Goal: Task Accomplishment & Management: Use online tool/utility

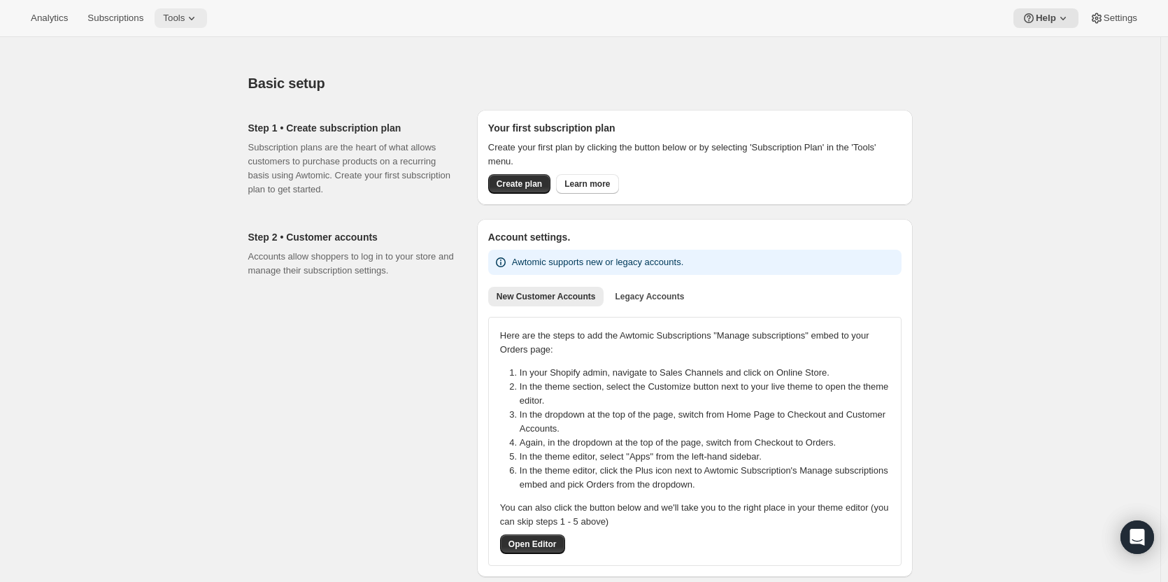
click at [175, 23] on span "Tools" at bounding box center [174, 18] width 22 height 11
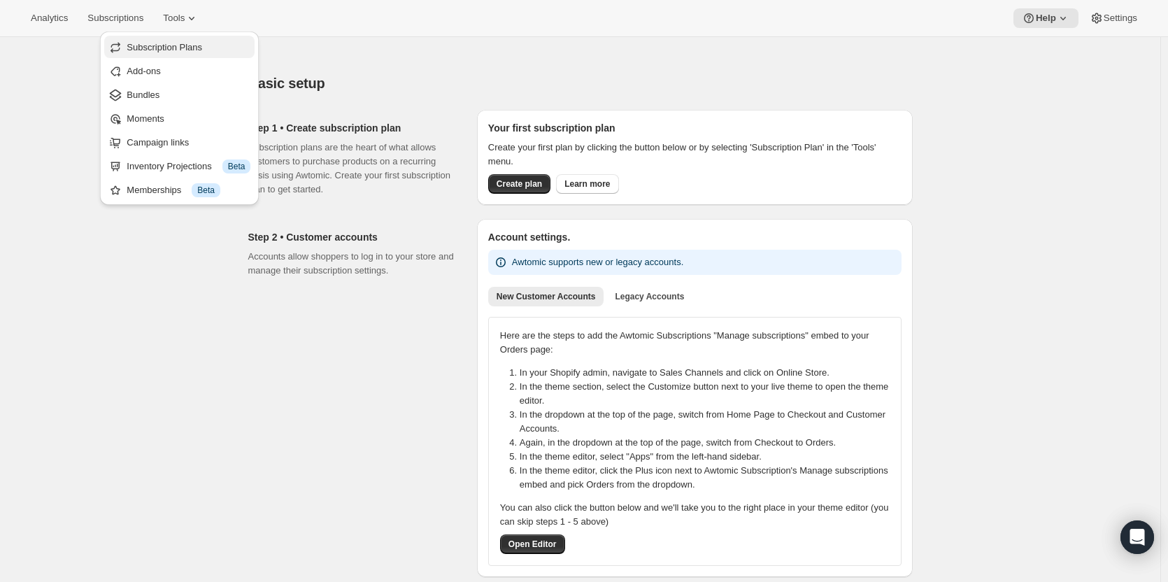
click at [157, 48] on span "Subscription Plans" at bounding box center [165, 47] width 76 height 10
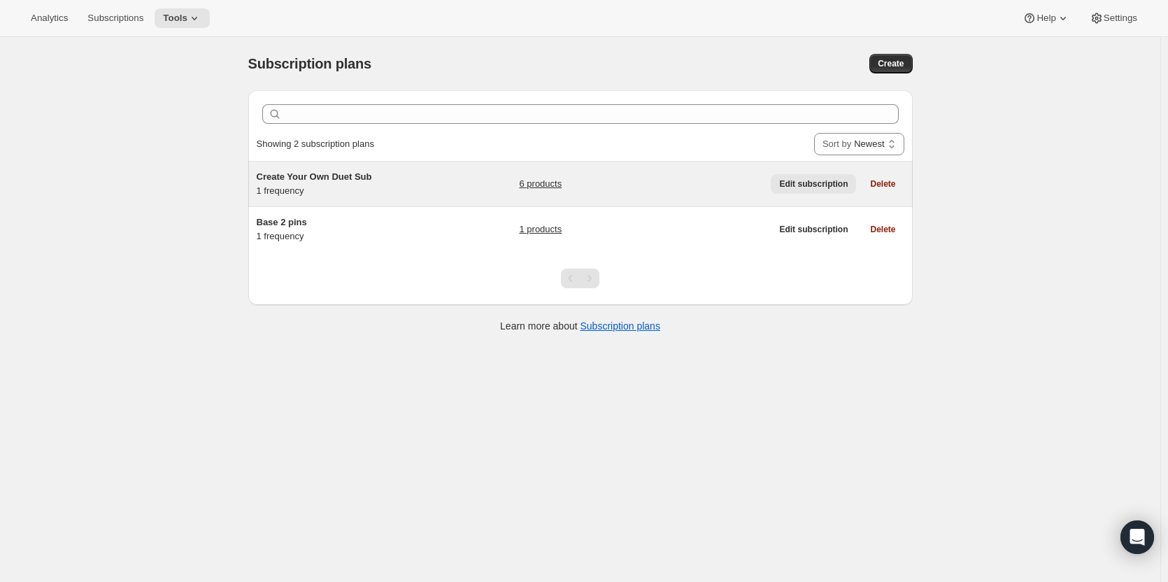
click at [816, 188] on span "Edit subscription" at bounding box center [813, 183] width 69 height 11
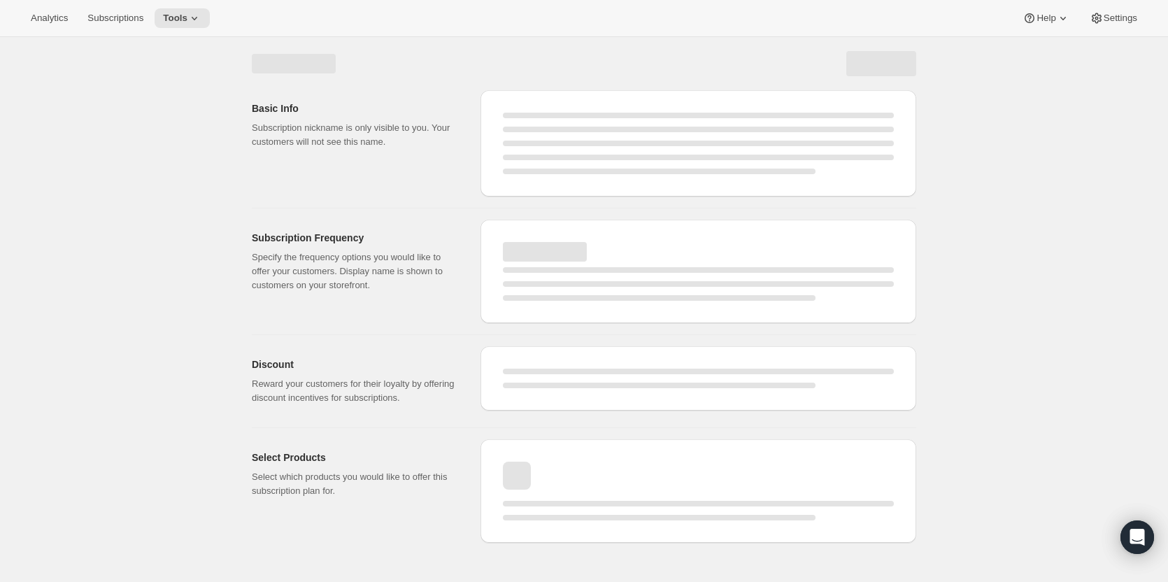
select select "WEEK"
select select "MONTH"
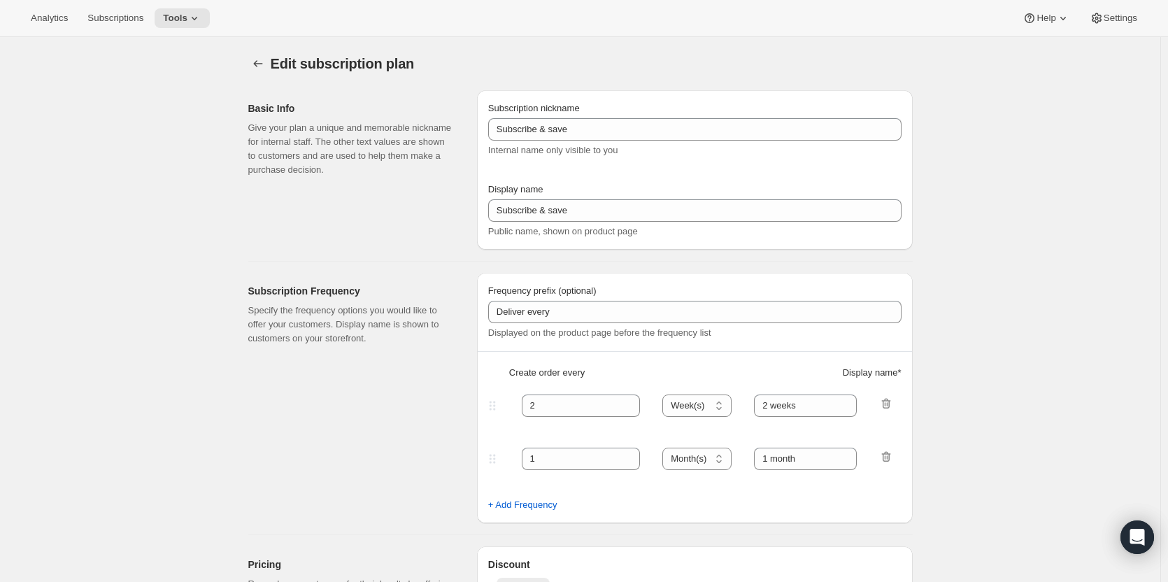
type input "Create Your Own Duet Sub"
type input "Create Your Own Duet Subscription"
type input "Your choice of 2 pins + 1 sticker with delivery every"
type input "1"
select select "MONTH"
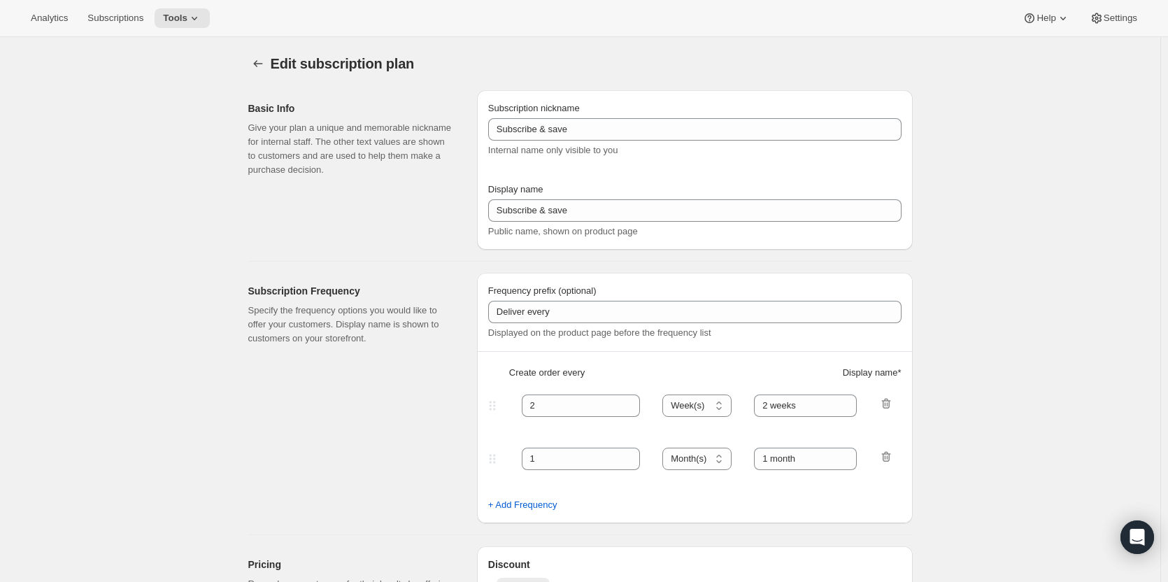
type input "1 month"
type input "10.0"
select select "FIXED_AMOUNT"
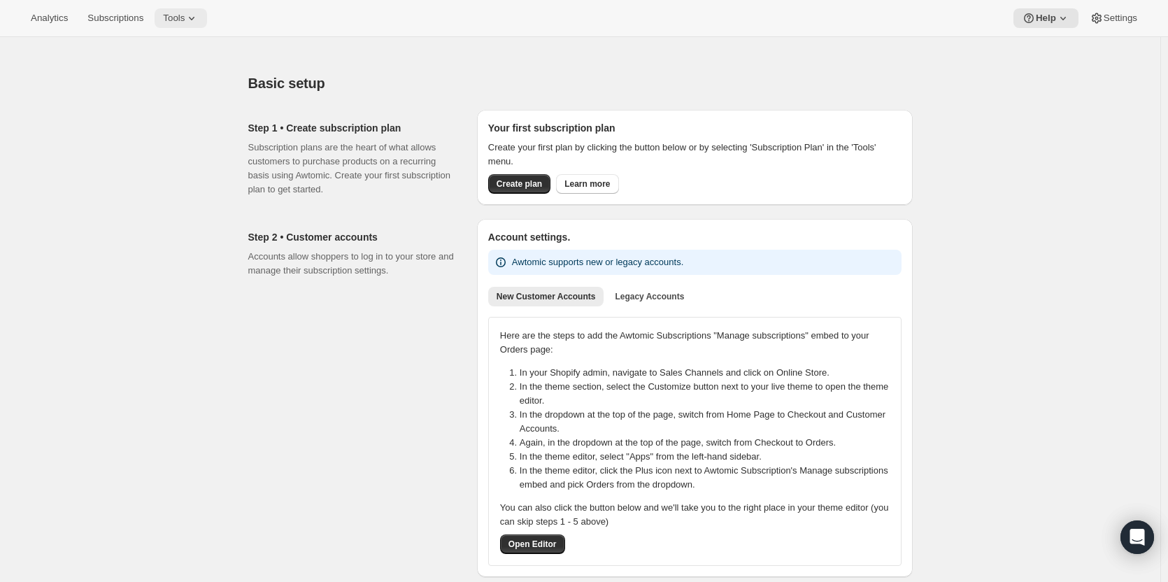
click at [174, 16] on span "Tools" at bounding box center [174, 18] width 22 height 11
click at [181, 20] on span "Tools" at bounding box center [174, 18] width 22 height 11
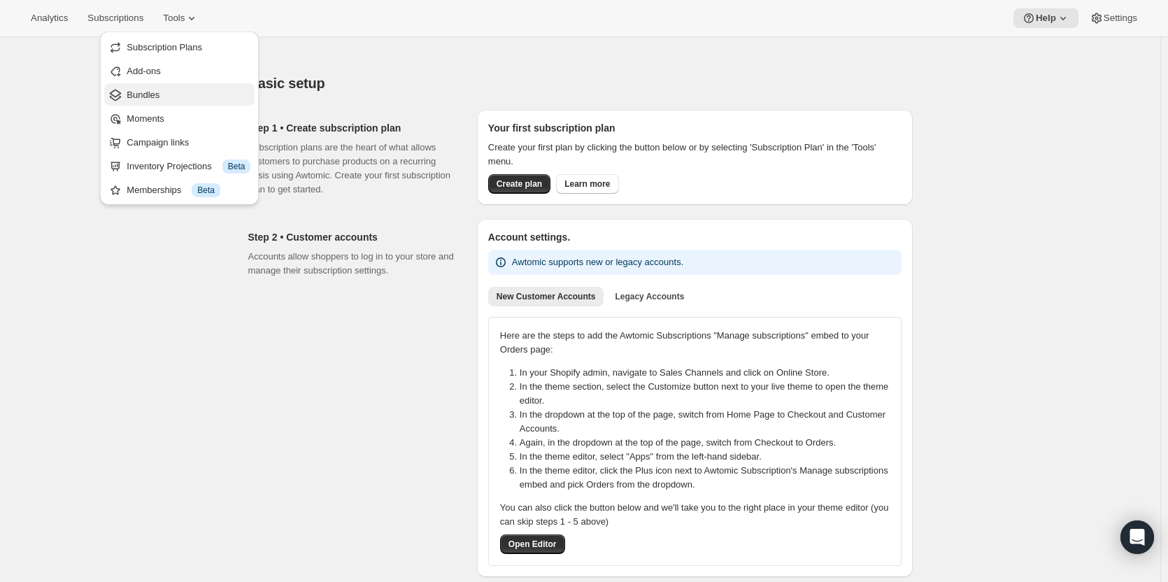
click at [136, 100] on span "Bundles" at bounding box center [143, 95] width 33 height 10
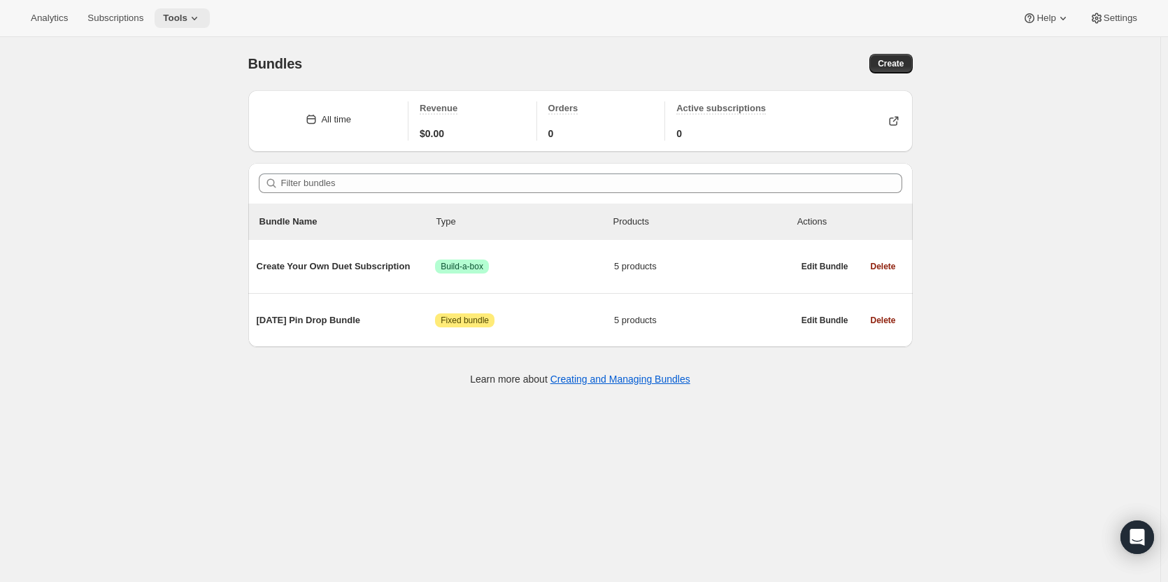
click at [187, 18] on icon at bounding box center [194, 18] width 14 height 14
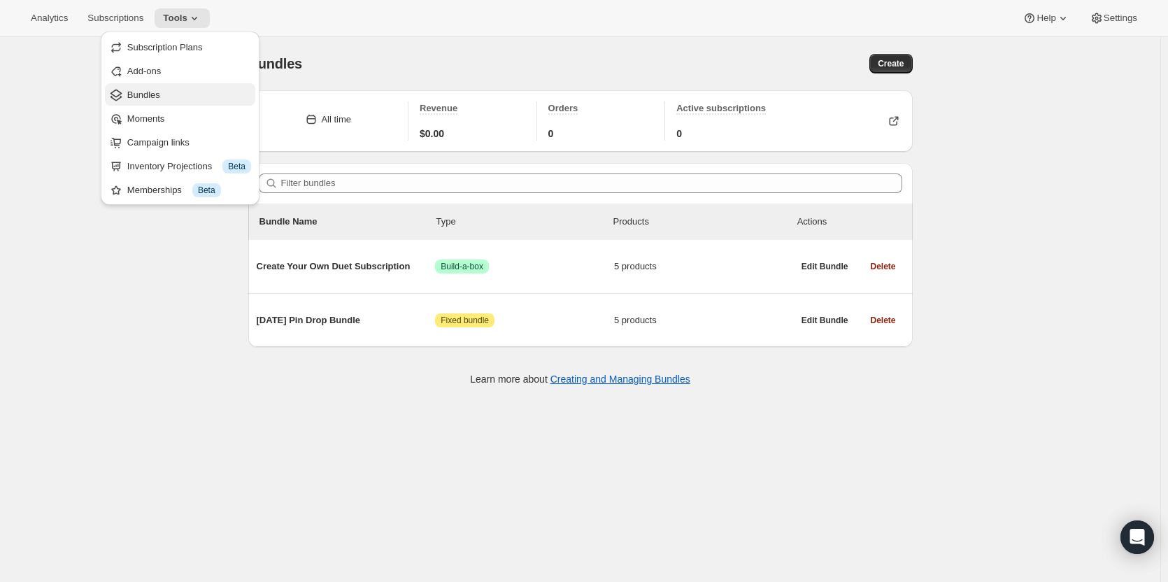
click at [148, 94] on span "Bundles" at bounding box center [143, 95] width 33 height 10
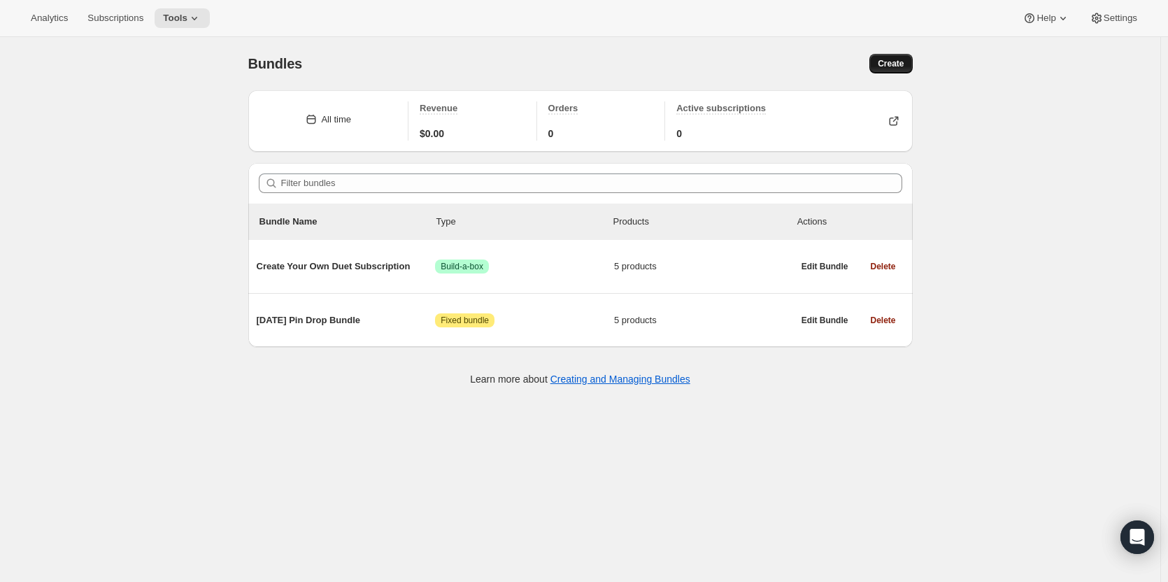
click at [890, 62] on span "Create" at bounding box center [891, 63] width 26 height 11
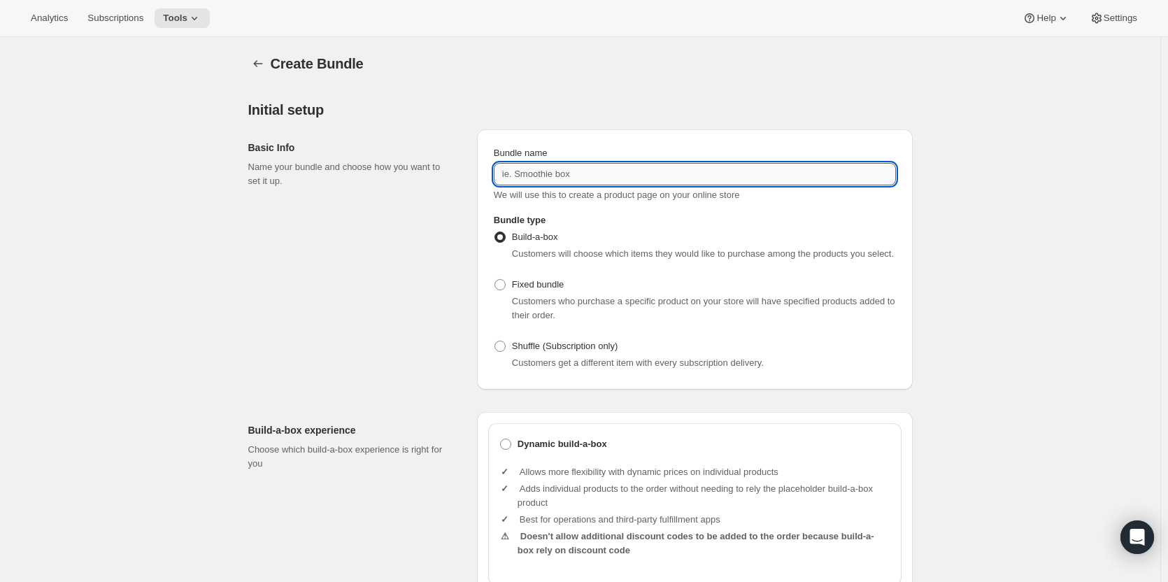
click at [594, 175] on input "Bundle name" at bounding box center [695, 174] width 402 height 22
type input "Quintet"
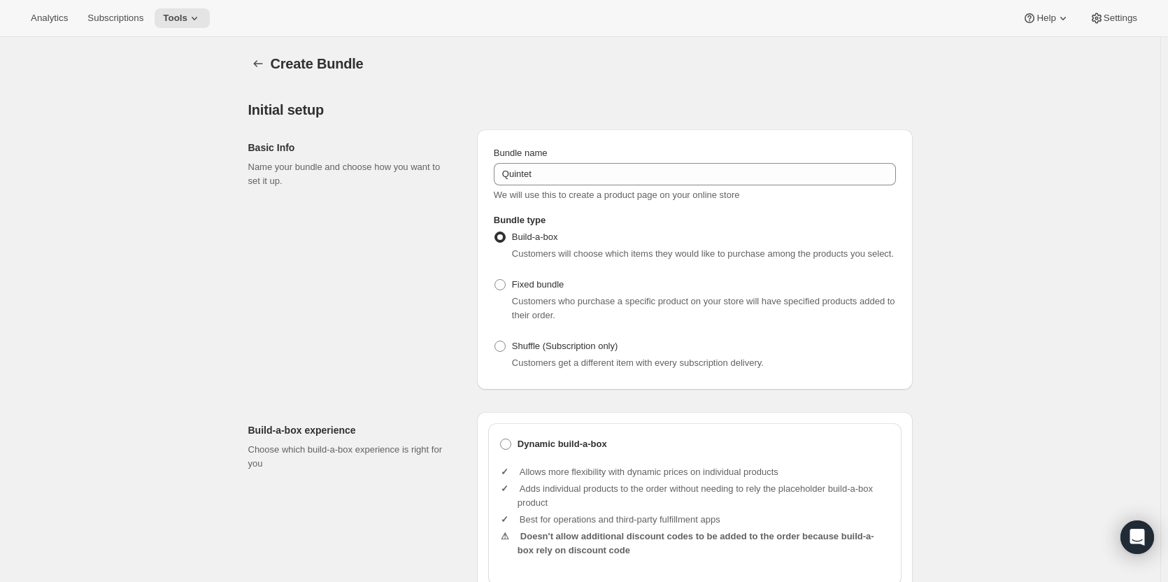
click at [455, 289] on div "Basic Info Name your bundle and choose how you want to set it up." at bounding box center [357, 259] width 218 height 260
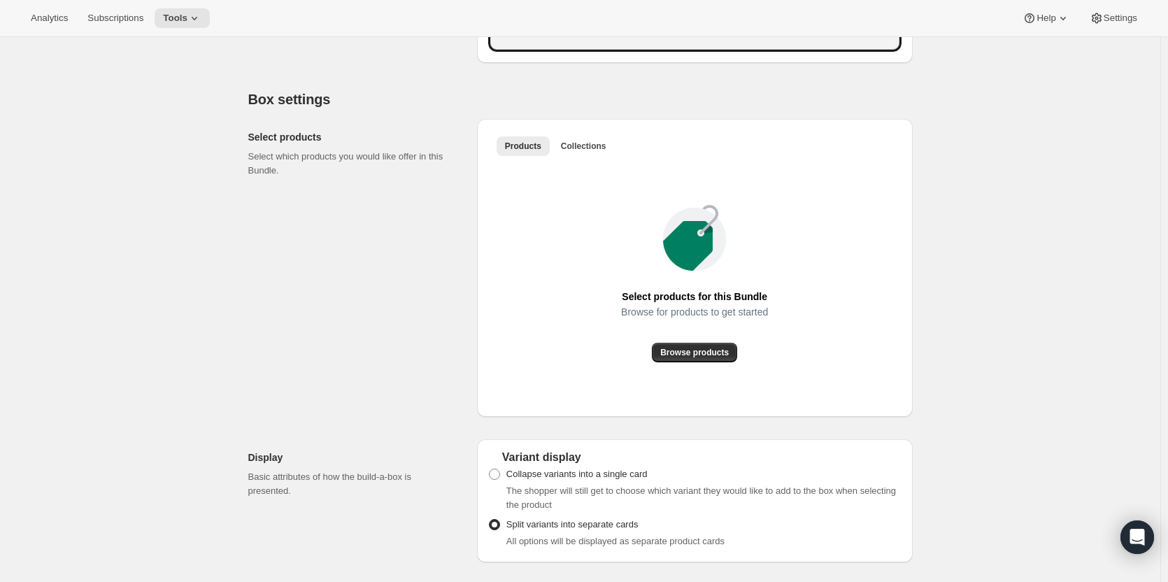
scroll to position [680, 0]
click at [713, 357] on button "Browse products" at bounding box center [694, 352] width 85 height 20
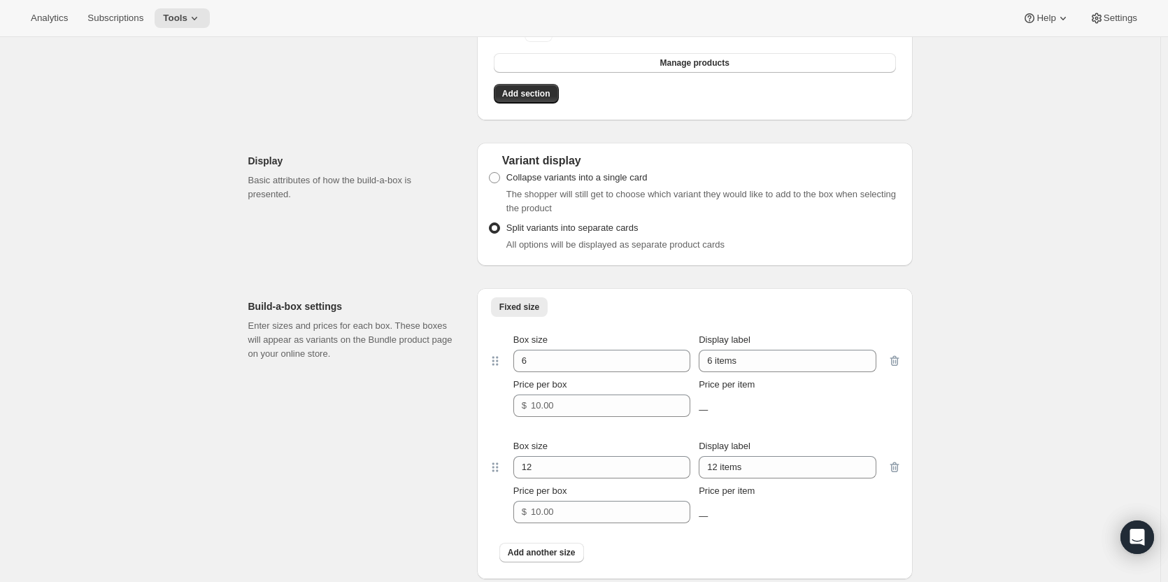
scroll to position [1096, 0]
click at [564, 367] on input "6" at bounding box center [591, 360] width 156 height 22
type input "5"
click at [716, 361] on input "6 items" at bounding box center [787, 360] width 177 height 22
type input "5 items"
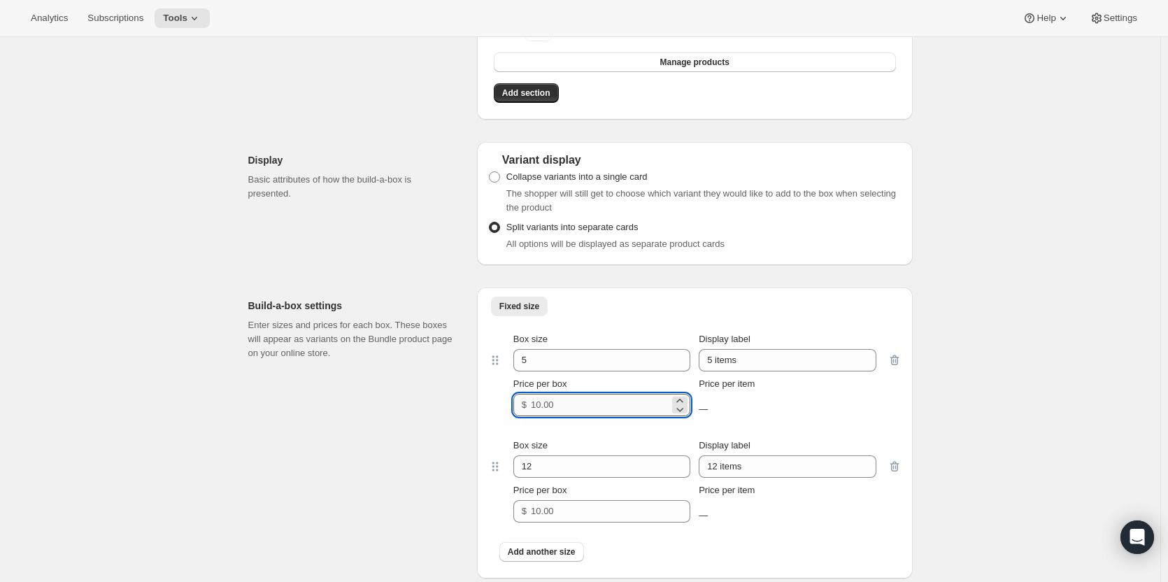
click at [574, 406] on input "Price per box" at bounding box center [600, 405] width 139 height 22
click at [793, 394] on div "Price per item $12.00" at bounding box center [787, 392] width 177 height 42
click at [558, 404] on input "60" at bounding box center [600, 405] width 139 height 22
type input "6"
click at [804, 404] on div "~ $12.00" at bounding box center [787, 409] width 177 height 14
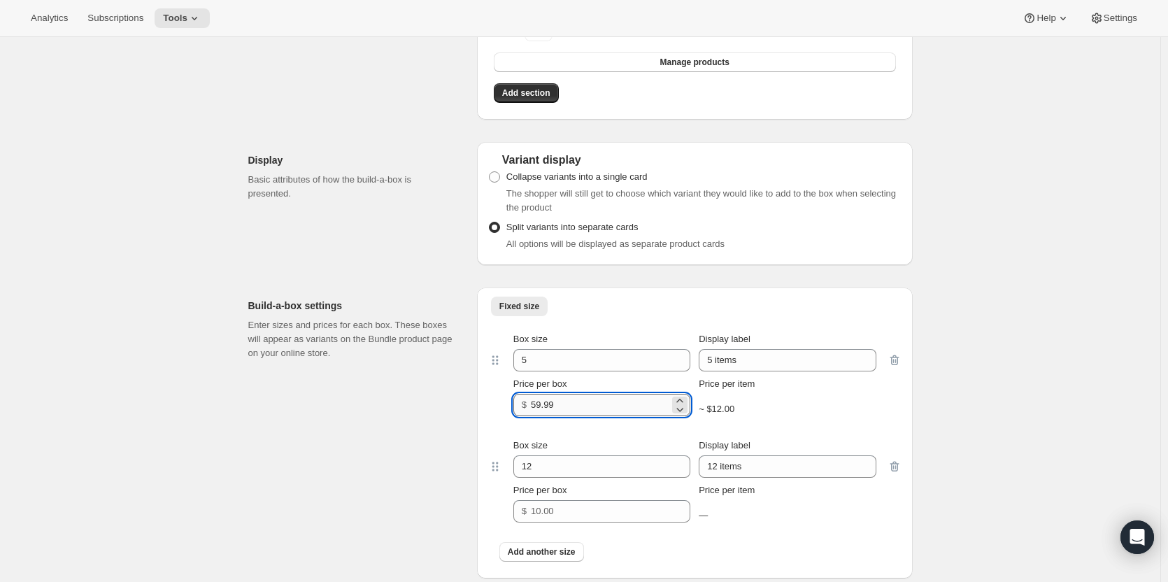
click at [585, 404] on input "59.99" at bounding box center [600, 405] width 139 height 22
type input "5"
click at [808, 412] on div "~ $12.60" at bounding box center [787, 409] width 177 height 14
click at [894, 469] on icon "button" at bounding box center [893, 467] width 1 height 4
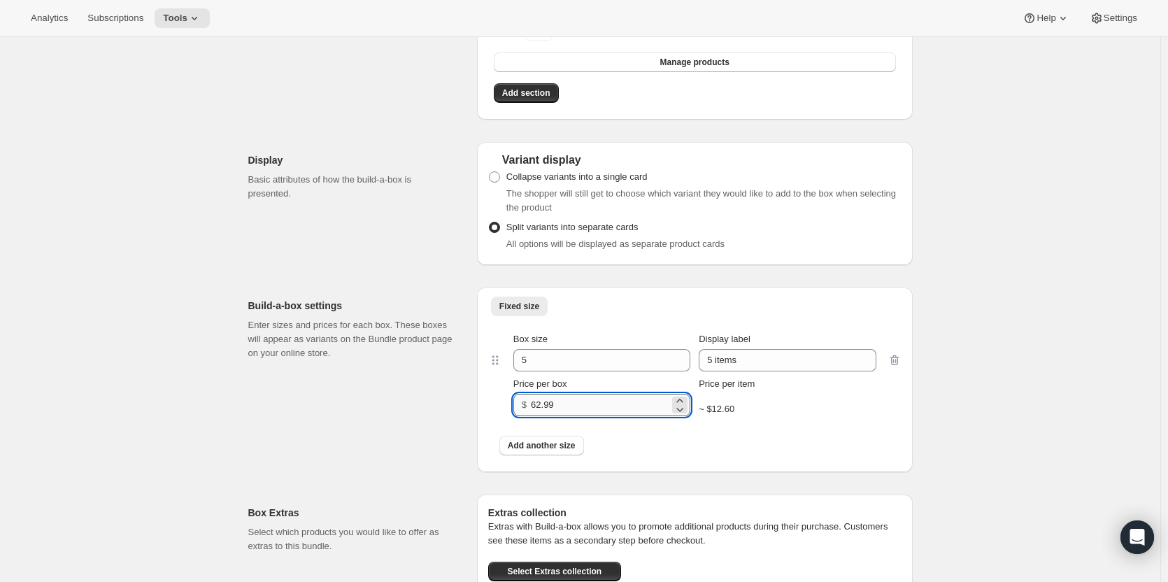
click at [576, 404] on input "62.99" at bounding box center [600, 405] width 139 height 22
type input "6"
type input "59.99"
click at [802, 415] on div "~ $12.00" at bounding box center [787, 409] width 177 height 14
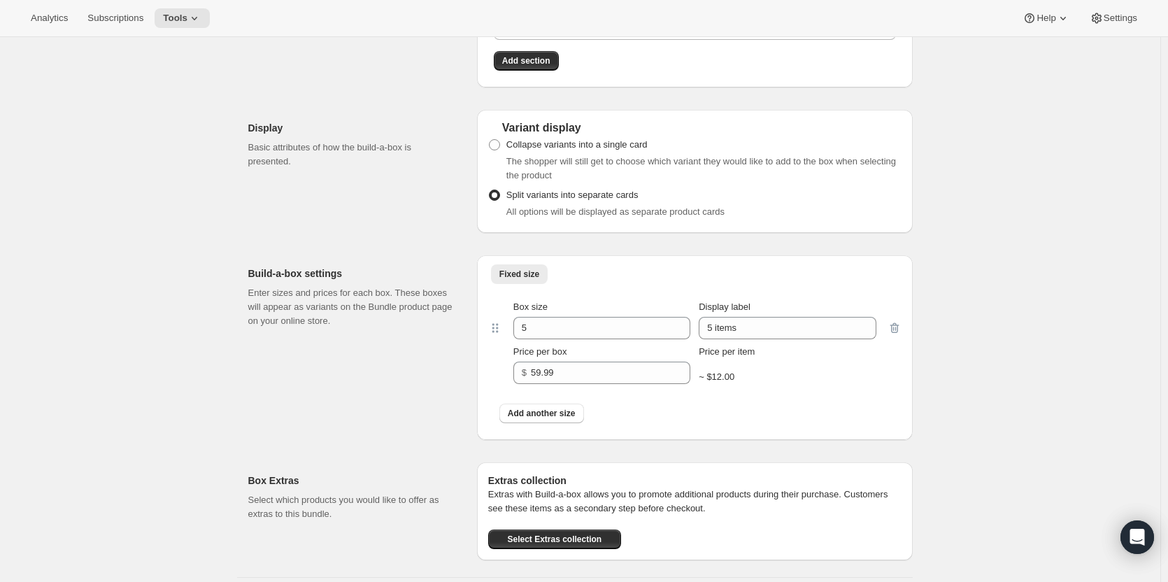
scroll to position [1128, 0]
click at [815, 371] on div "~ $12.00" at bounding box center [787, 376] width 177 height 14
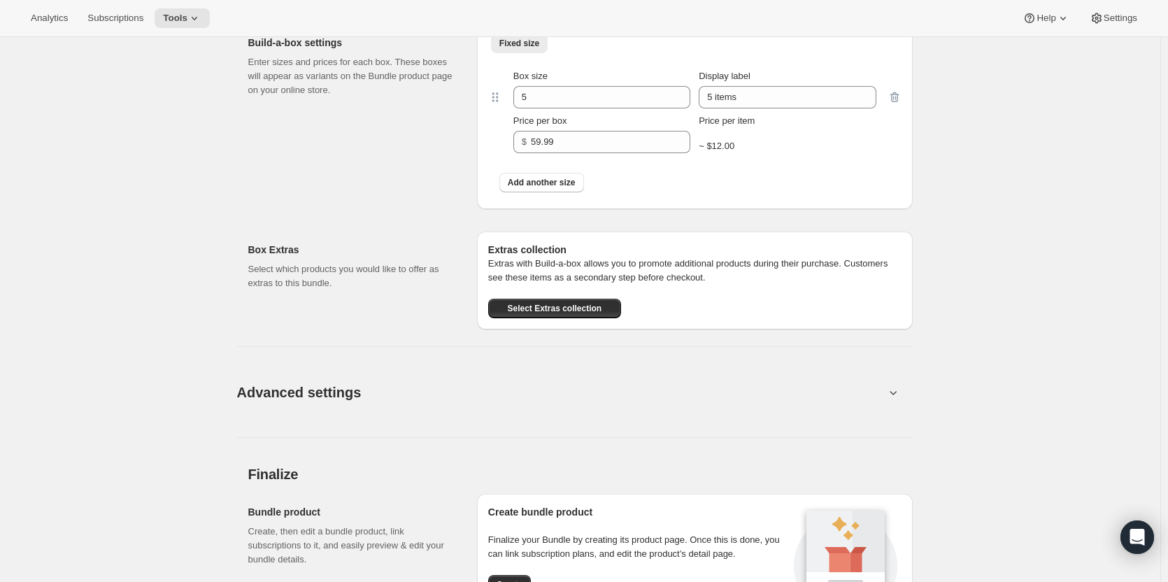
scroll to position [1365, 0]
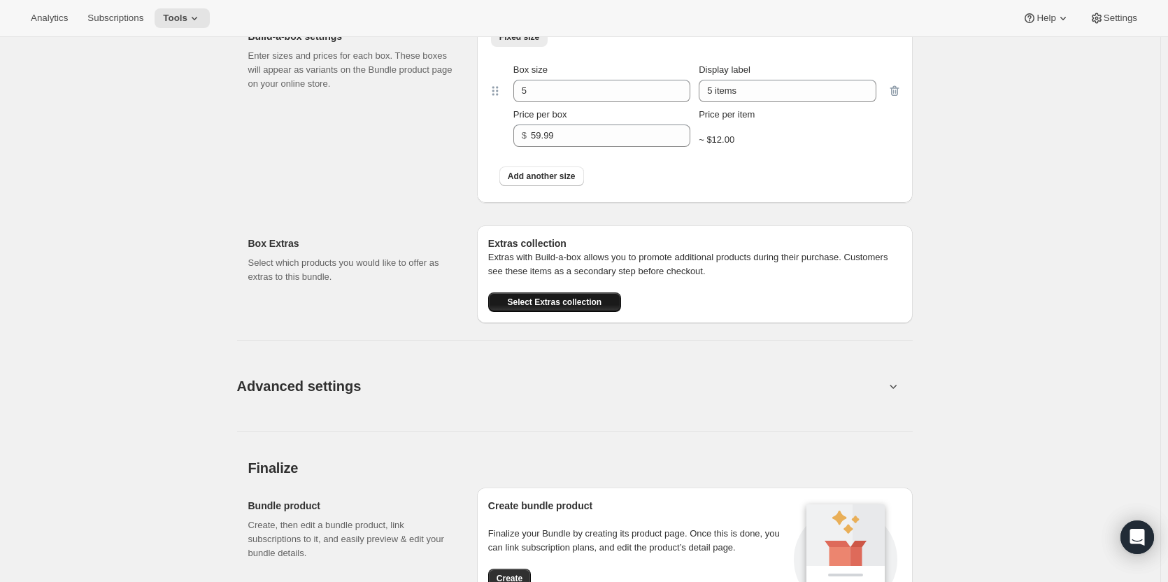
click at [574, 302] on span "Select Extras collection" at bounding box center [554, 302] width 94 height 11
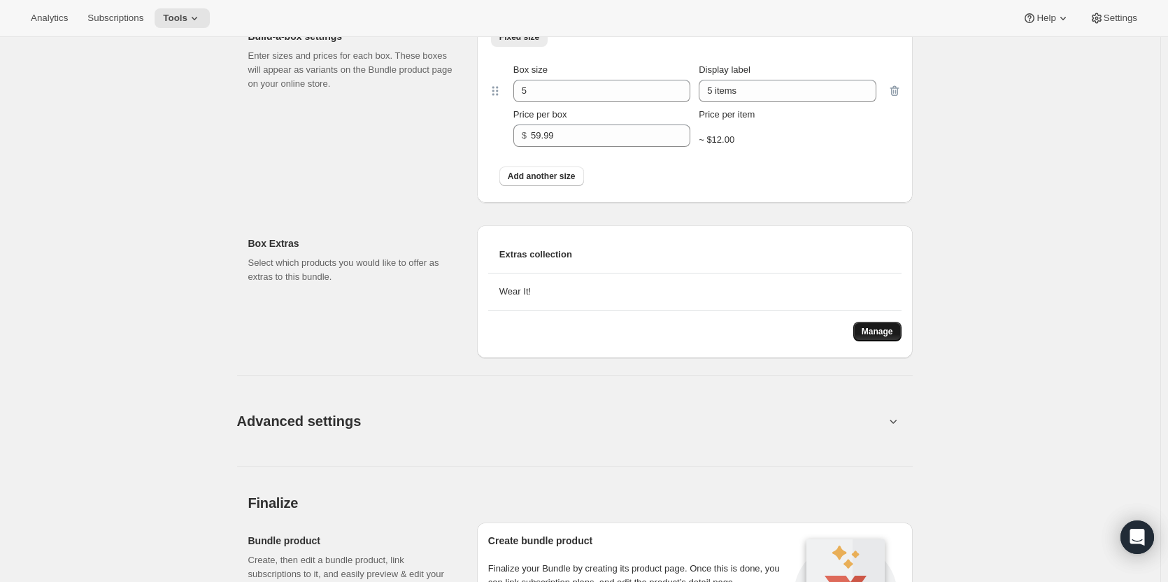
click at [879, 339] on button "Manage" at bounding box center [877, 332] width 48 height 20
click at [702, 418] on button "Advanced settings" at bounding box center [561, 421] width 665 height 54
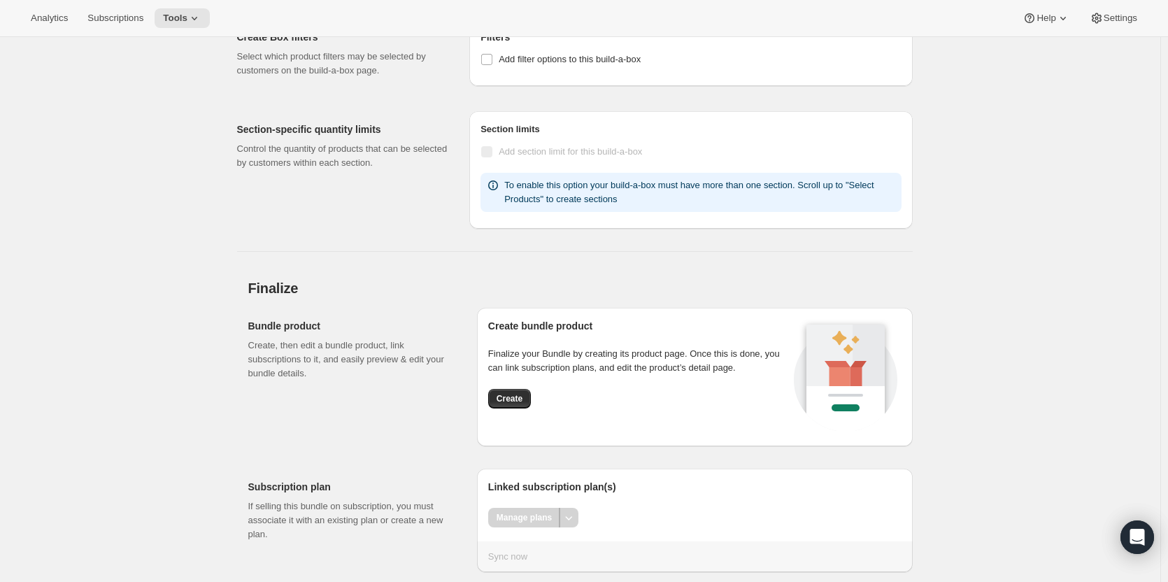
scroll to position [1855, 0]
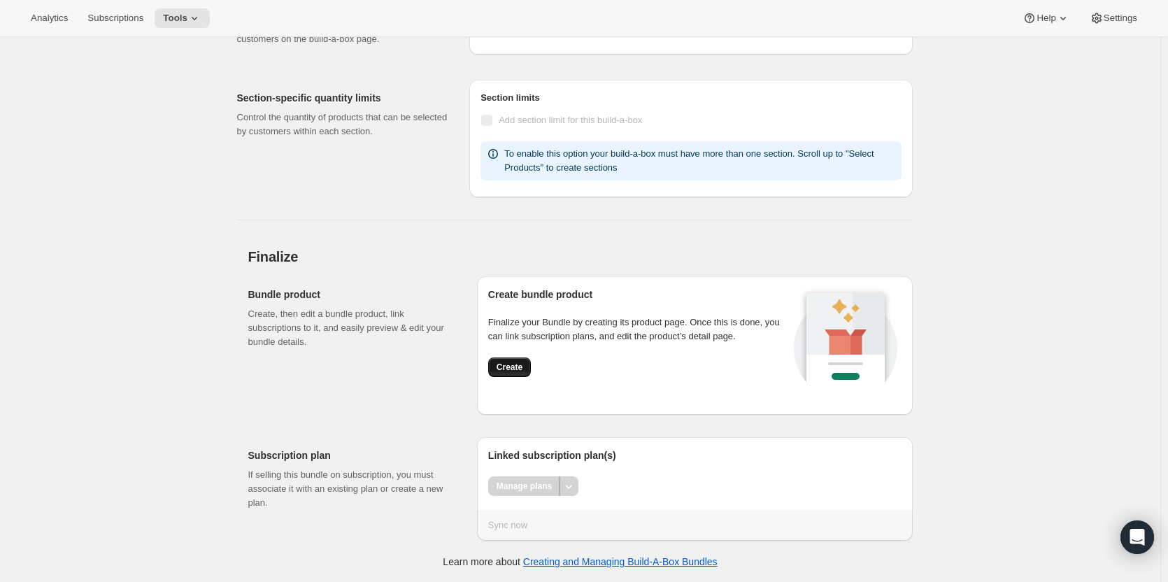
click at [513, 369] on span "Create" at bounding box center [510, 367] width 26 height 11
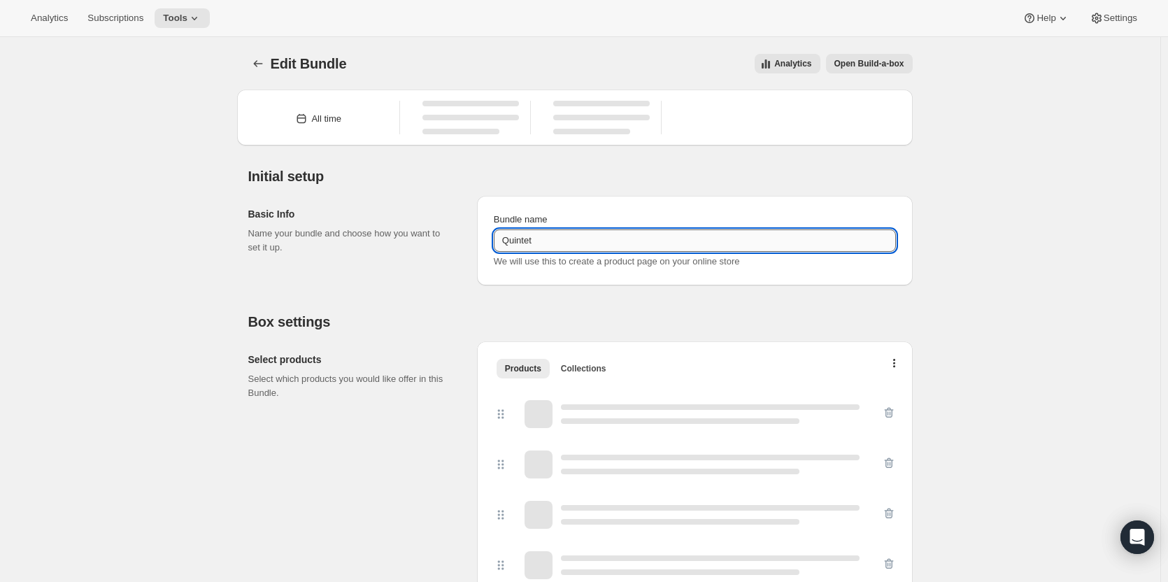
click at [507, 240] on input "Quintet" at bounding box center [695, 240] width 402 height 22
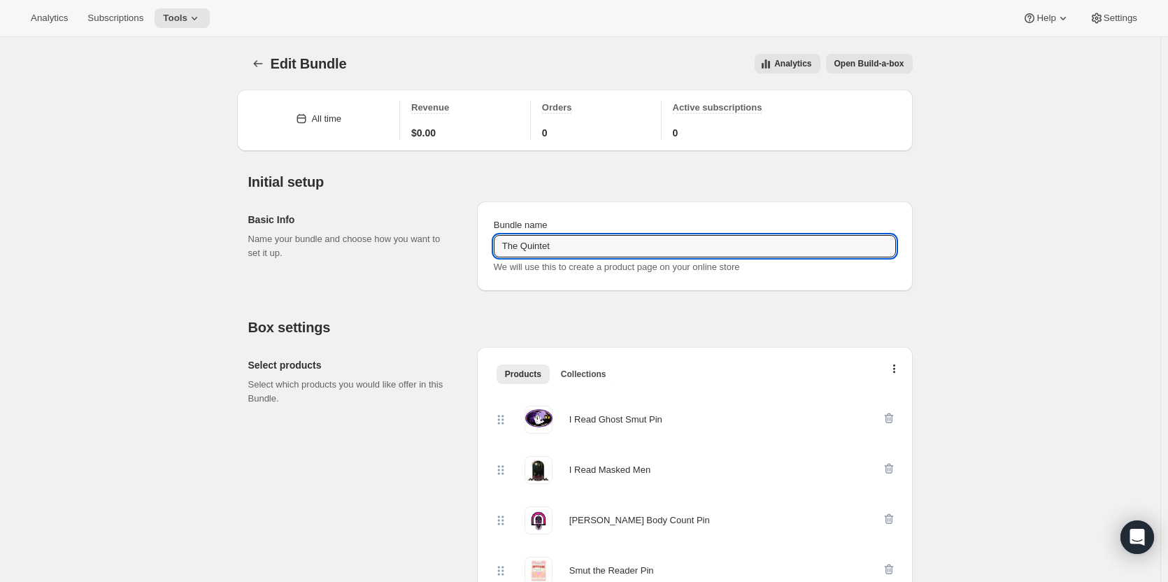
type input "The Quintet"
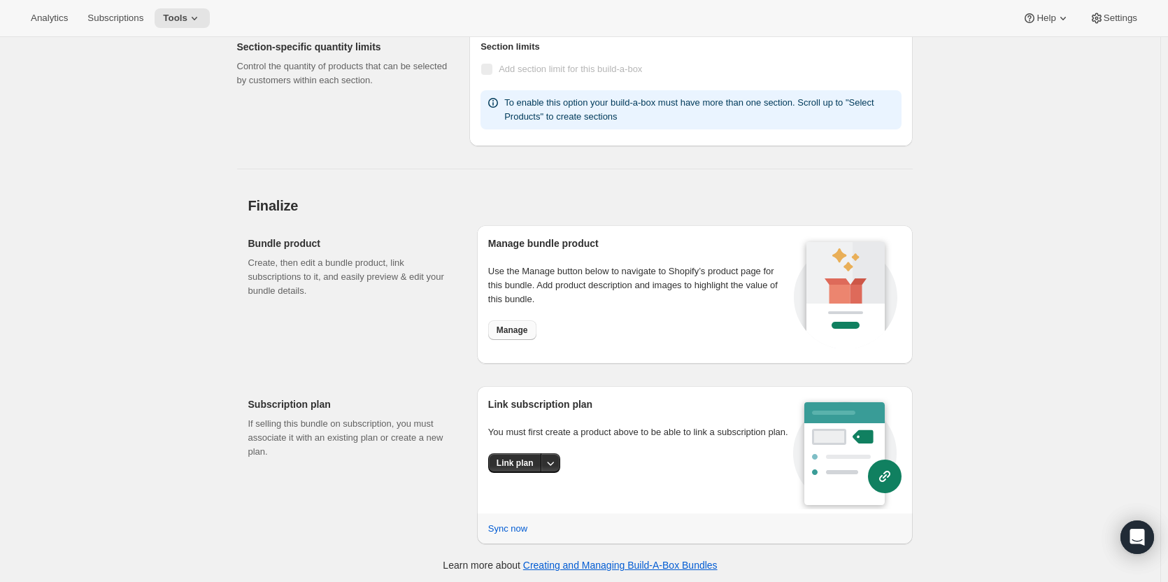
scroll to position [1457, 0]
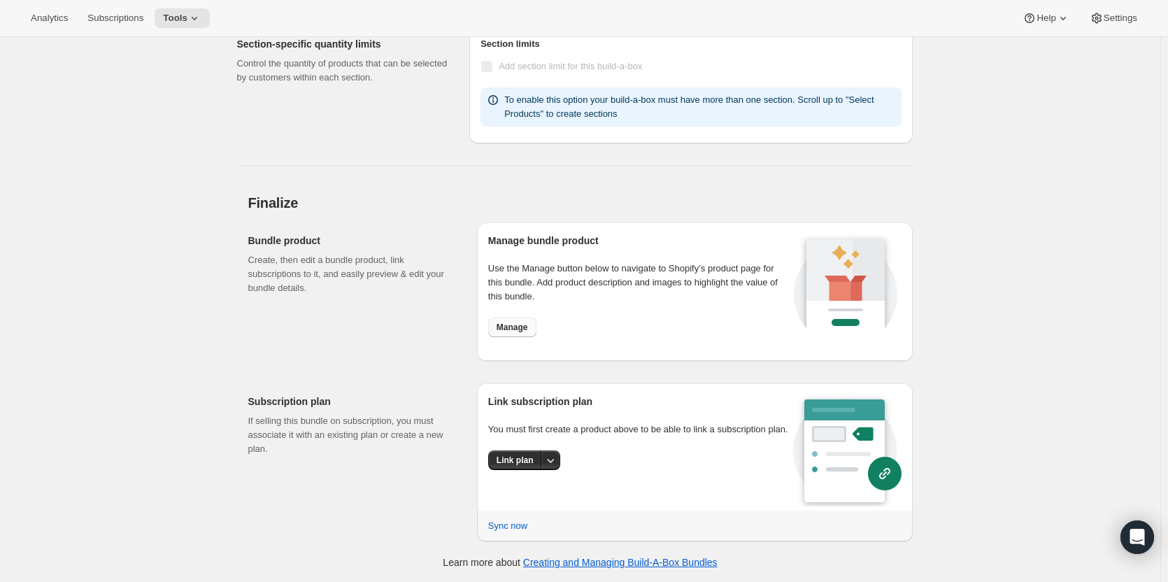
click at [516, 329] on span "Manage" at bounding box center [512, 327] width 31 height 11
